Goal: Transaction & Acquisition: Book appointment/travel/reservation

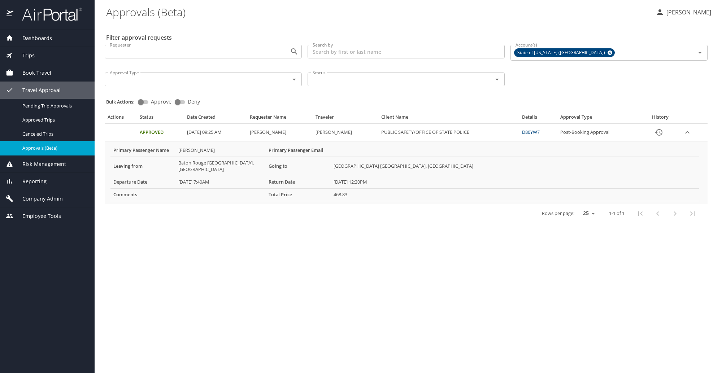
click at [35, 73] on span "Book Travel" at bounding box center [32, 73] width 38 height 8
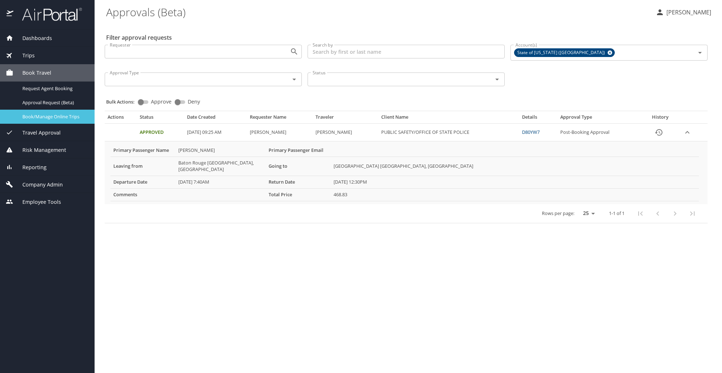
click at [48, 116] on span "Book/Manage Online Trips" at bounding box center [54, 116] width 64 height 7
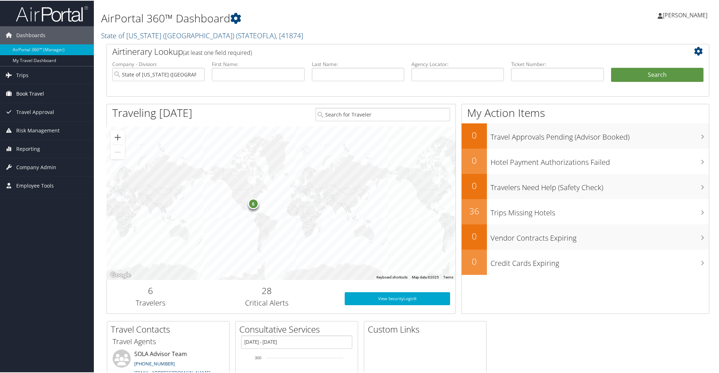
click at [35, 92] on span "Book Travel" at bounding box center [30, 93] width 28 height 18
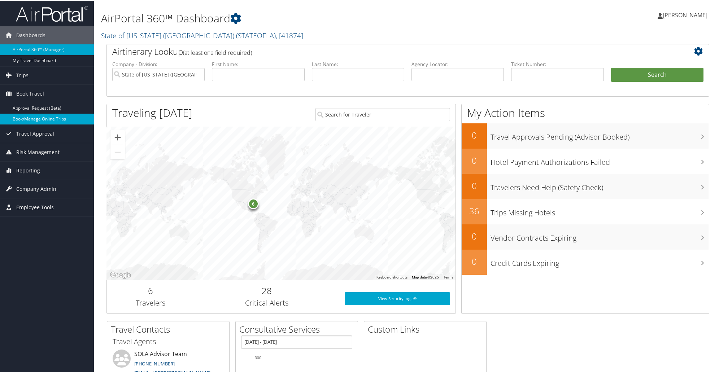
click at [40, 118] on link "Book/Manage Online Trips" at bounding box center [47, 118] width 94 height 11
